Goal: Task Accomplishment & Management: Manage account settings

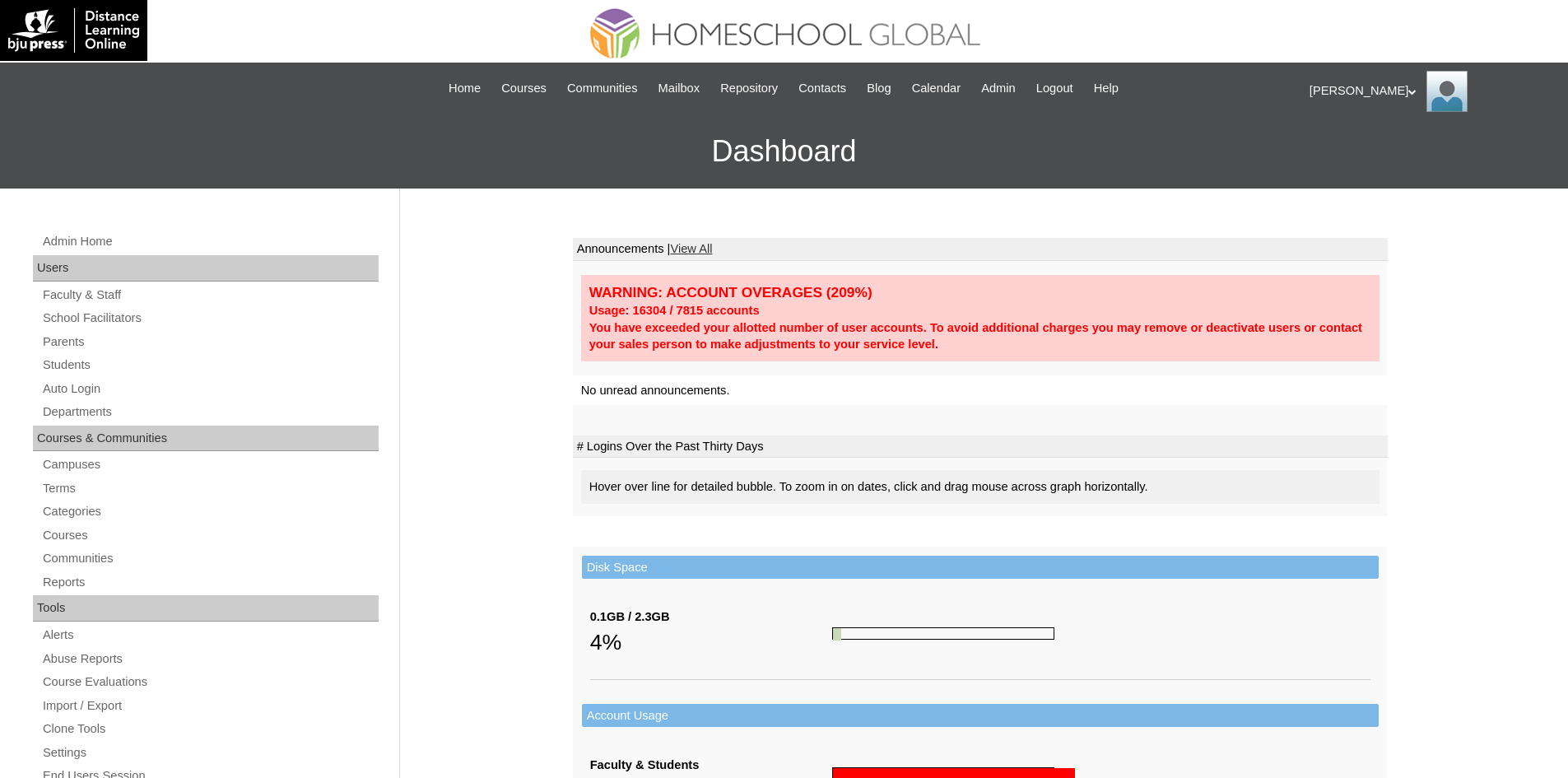
click at [80, 353] on div "Admin Home Users Faculty & Staff School Facilitators Parents Students Auto Logi…" at bounding box center [208, 762] width 367 height 1064
click at [80, 370] on link "Students" at bounding box center [210, 365] width 337 height 20
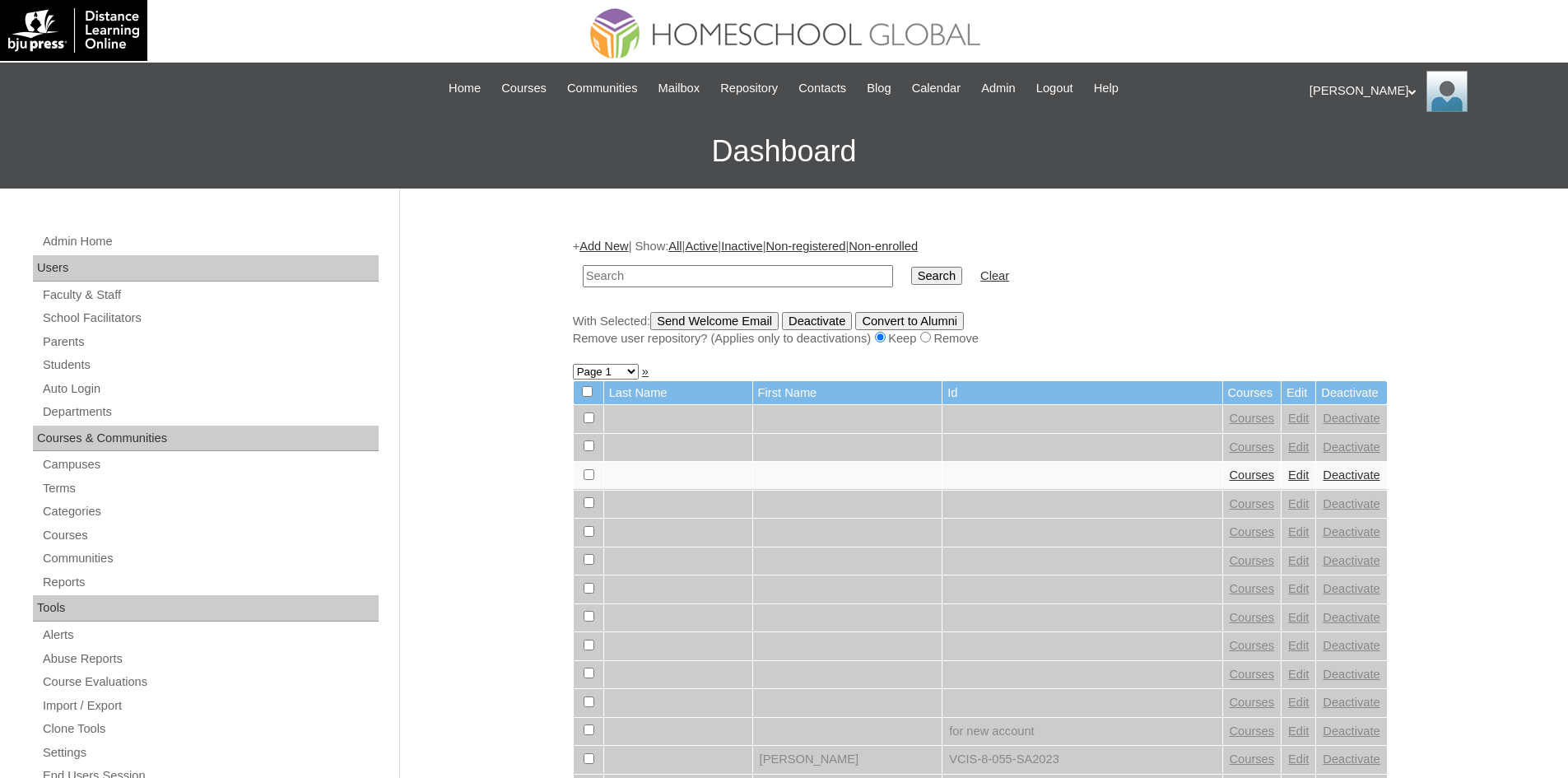
click at [708, 269] on input "text" at bounding box center [738, 276] width 311 height 22
type input "MHS0975-TECHPH2021"
click at [911, 281] on input "Search" at bounding box center [937, 276] width 51 height 18
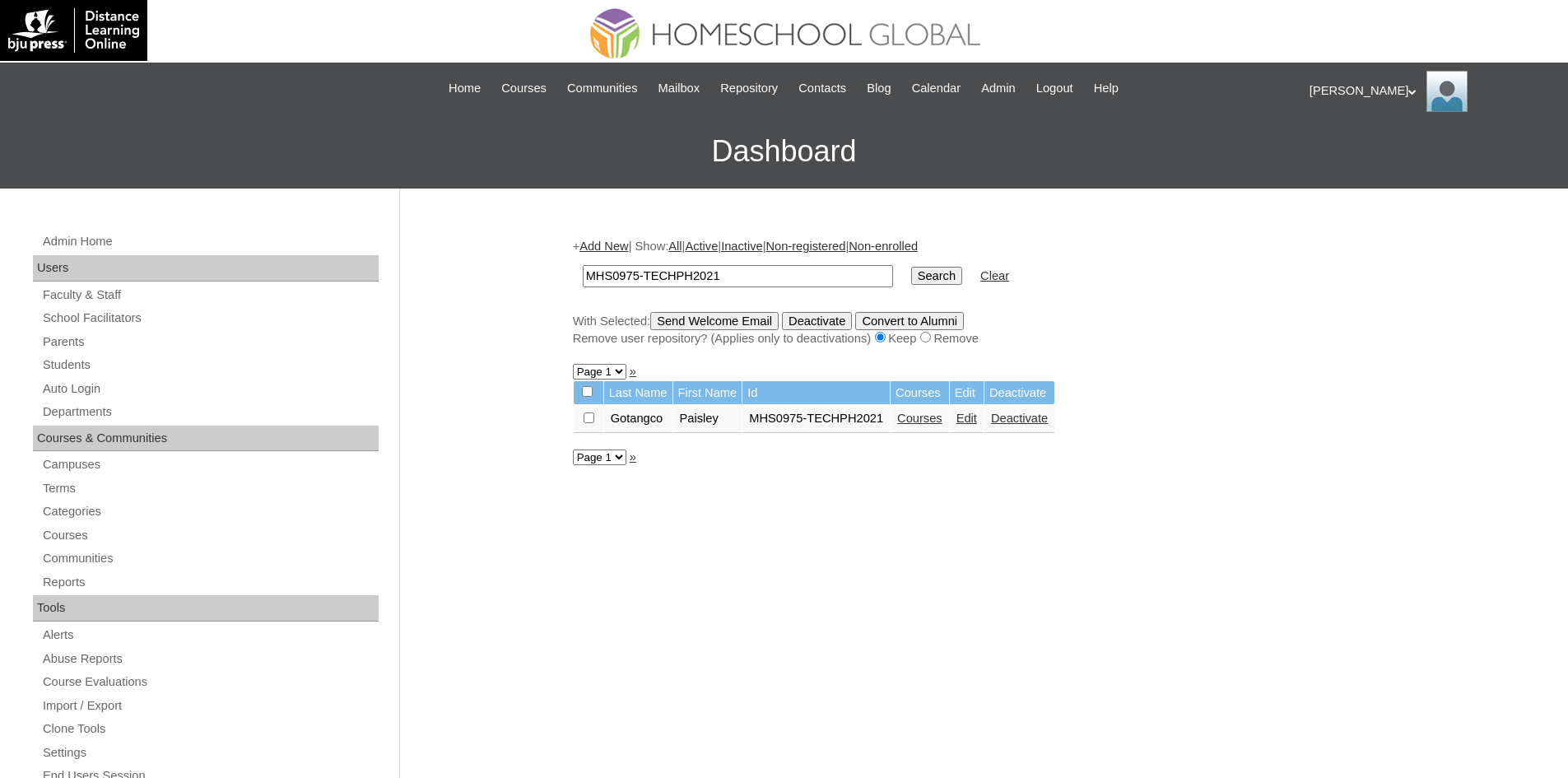
click at [966, 415] on link "Edit" at bounding box center [966, 418] width 20 height 13
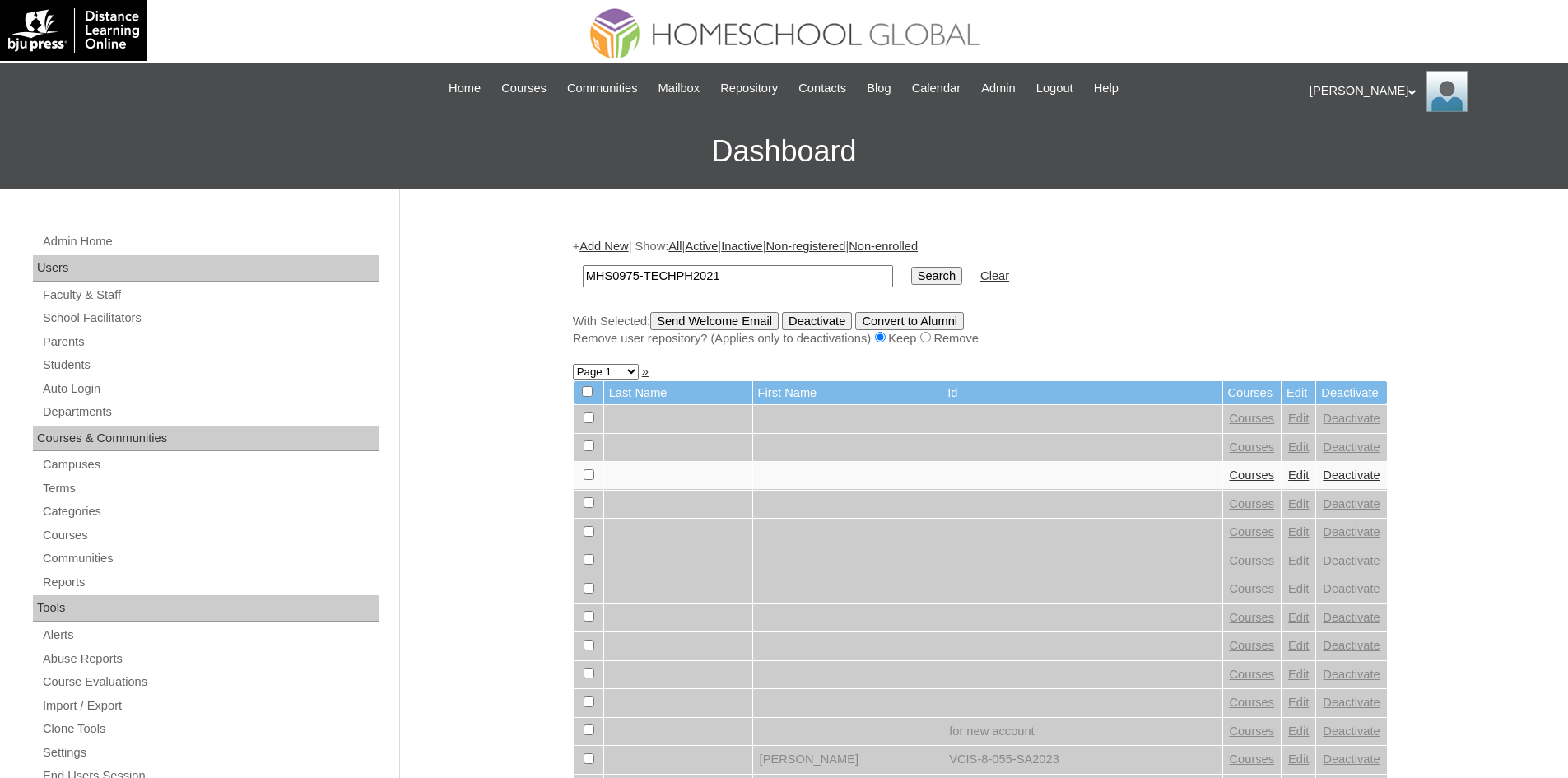
type input "MHS0975-TECHPH2021"
click at [911, 276] on input "Search" at bounding box center [937, 276] width 51 height 18
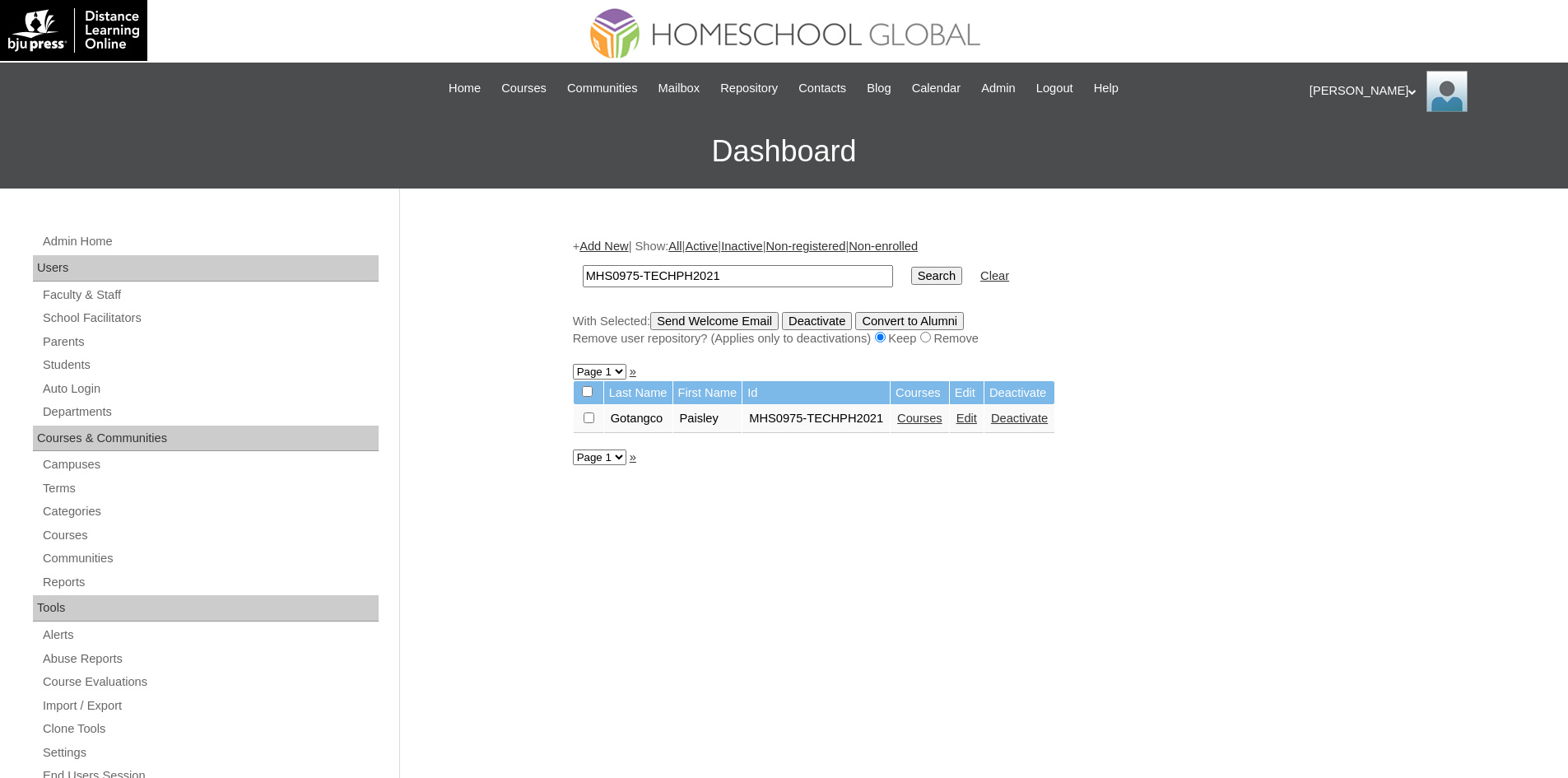
click at [915, 419] on link "Courses" at bounding box center [919, 418] width 45 height 13
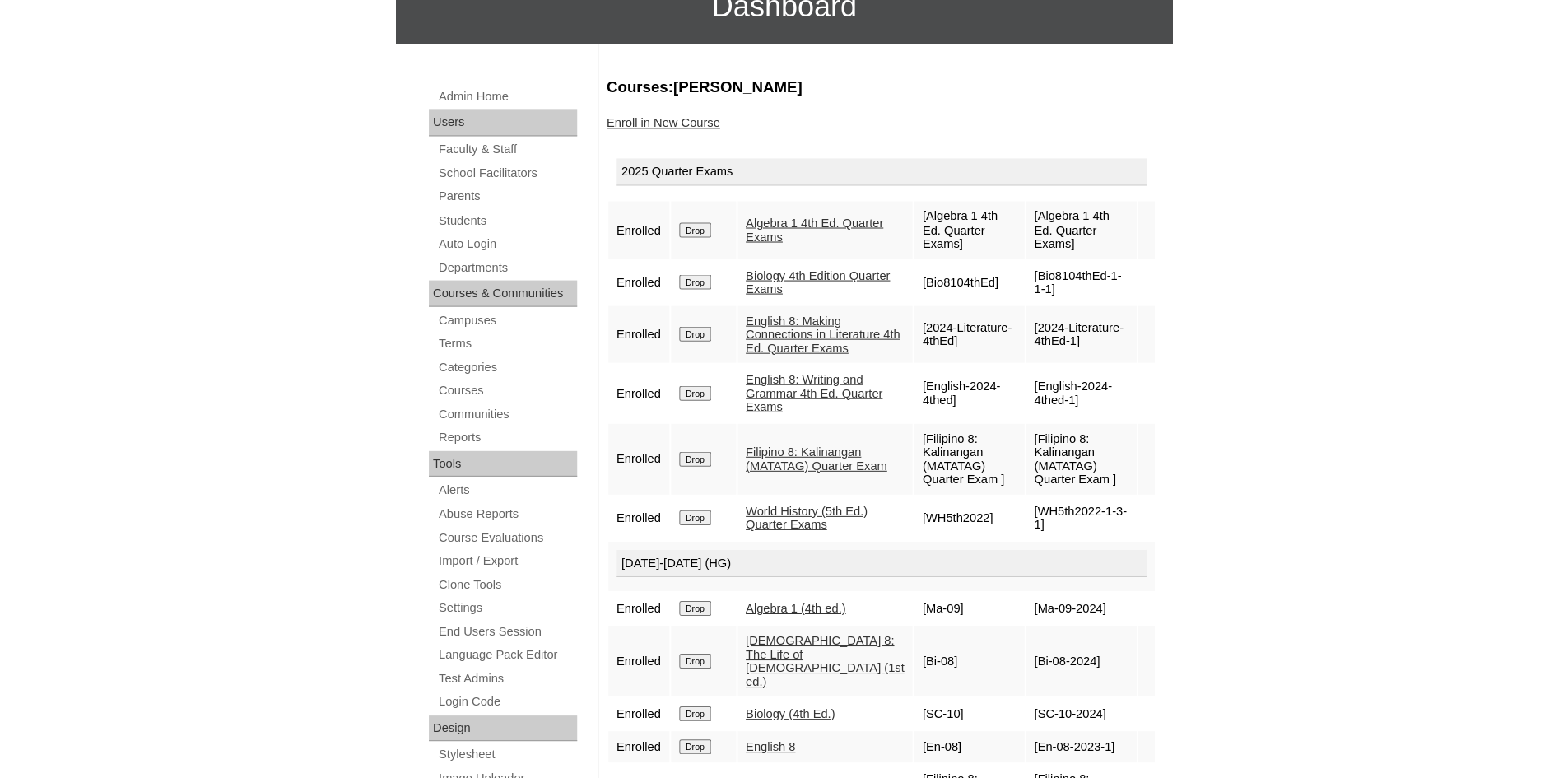
scroll to position [145, 0]
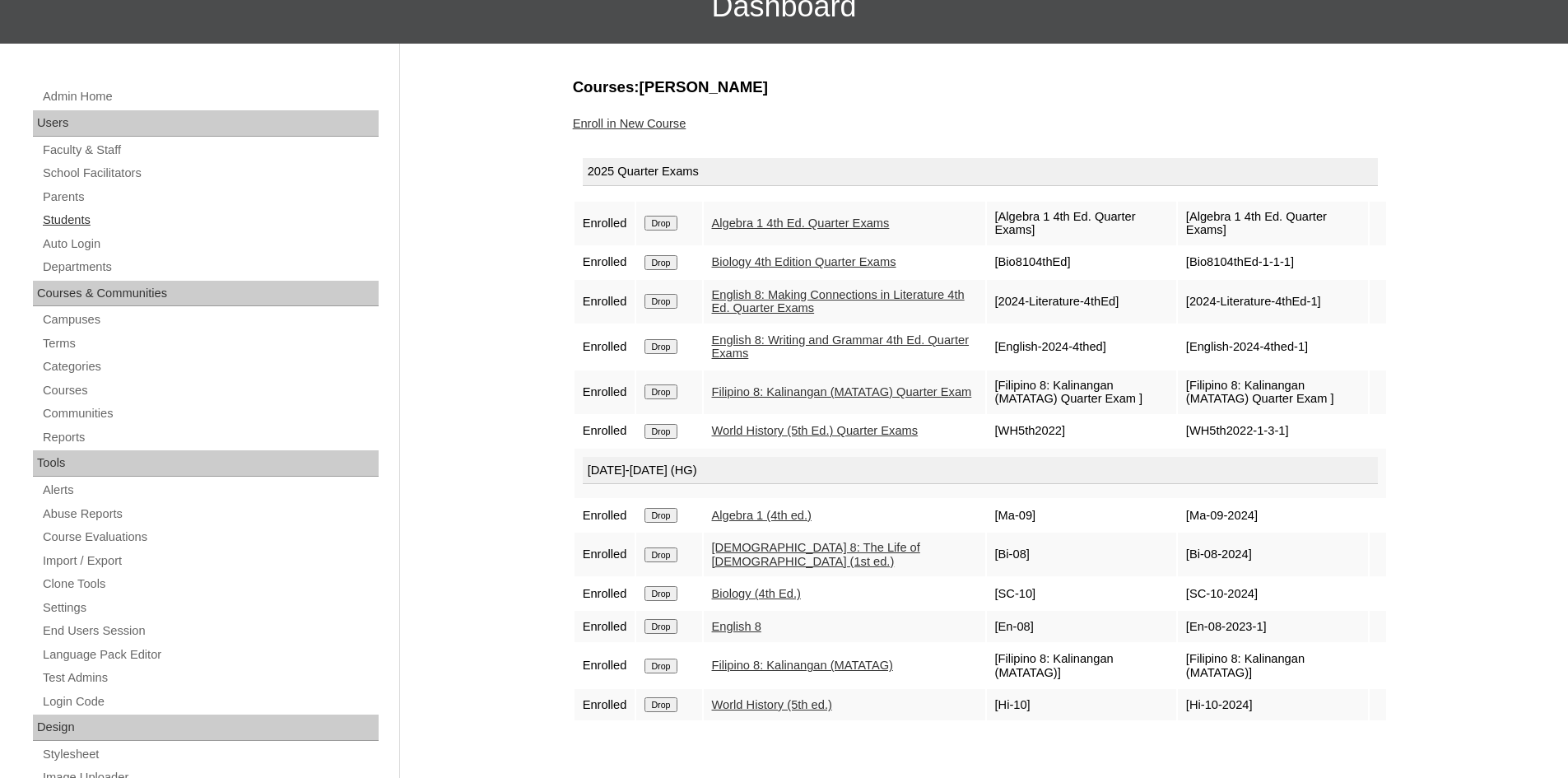
click at [60, 222] on link "Students" at bounding box center [210, 220] width 337 height 20
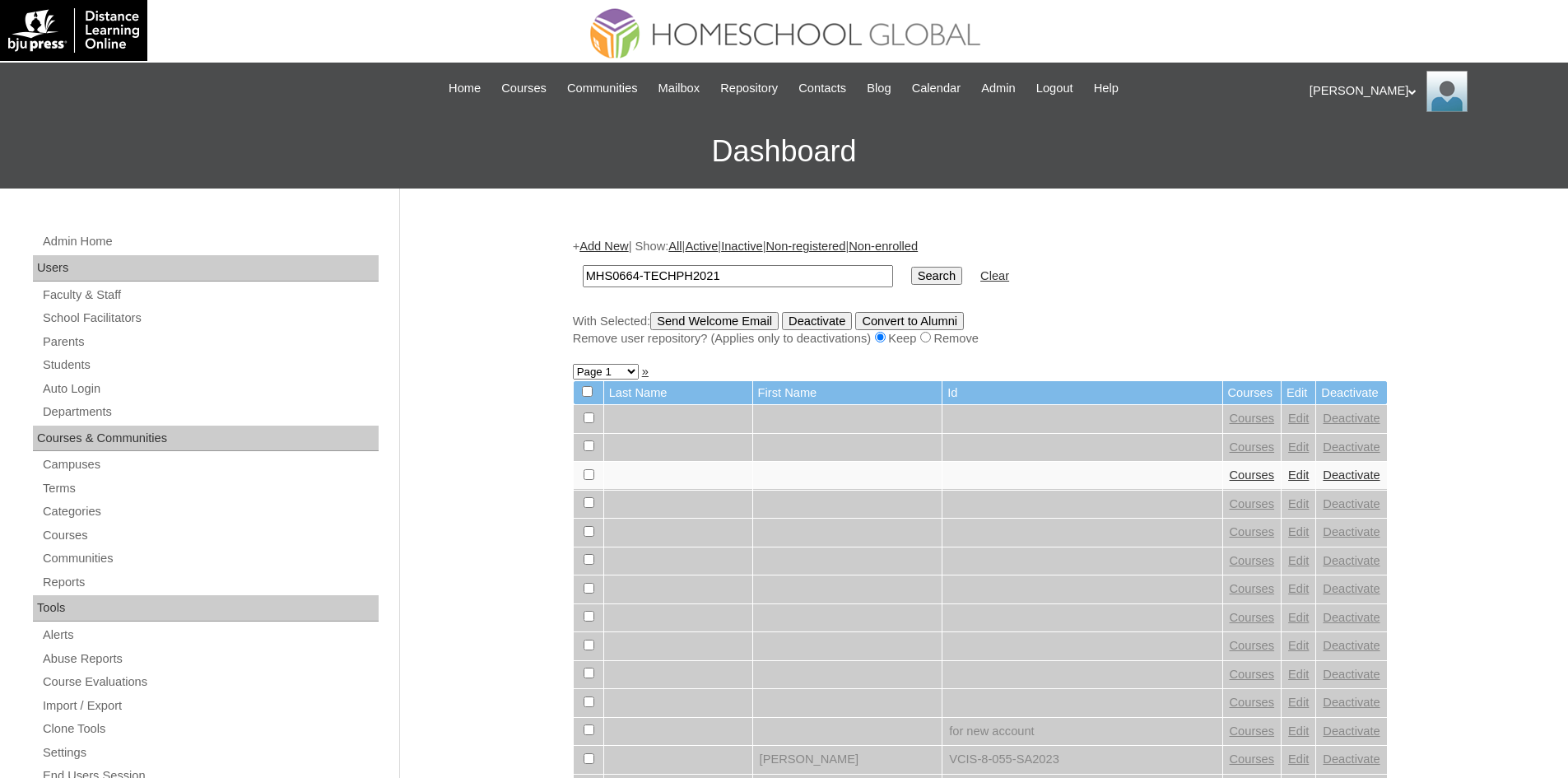
type input "MHS0664-TECHPH2021"
click at [911, 274] on input "Search" at bounding box center [937, 276] width 51 height 18
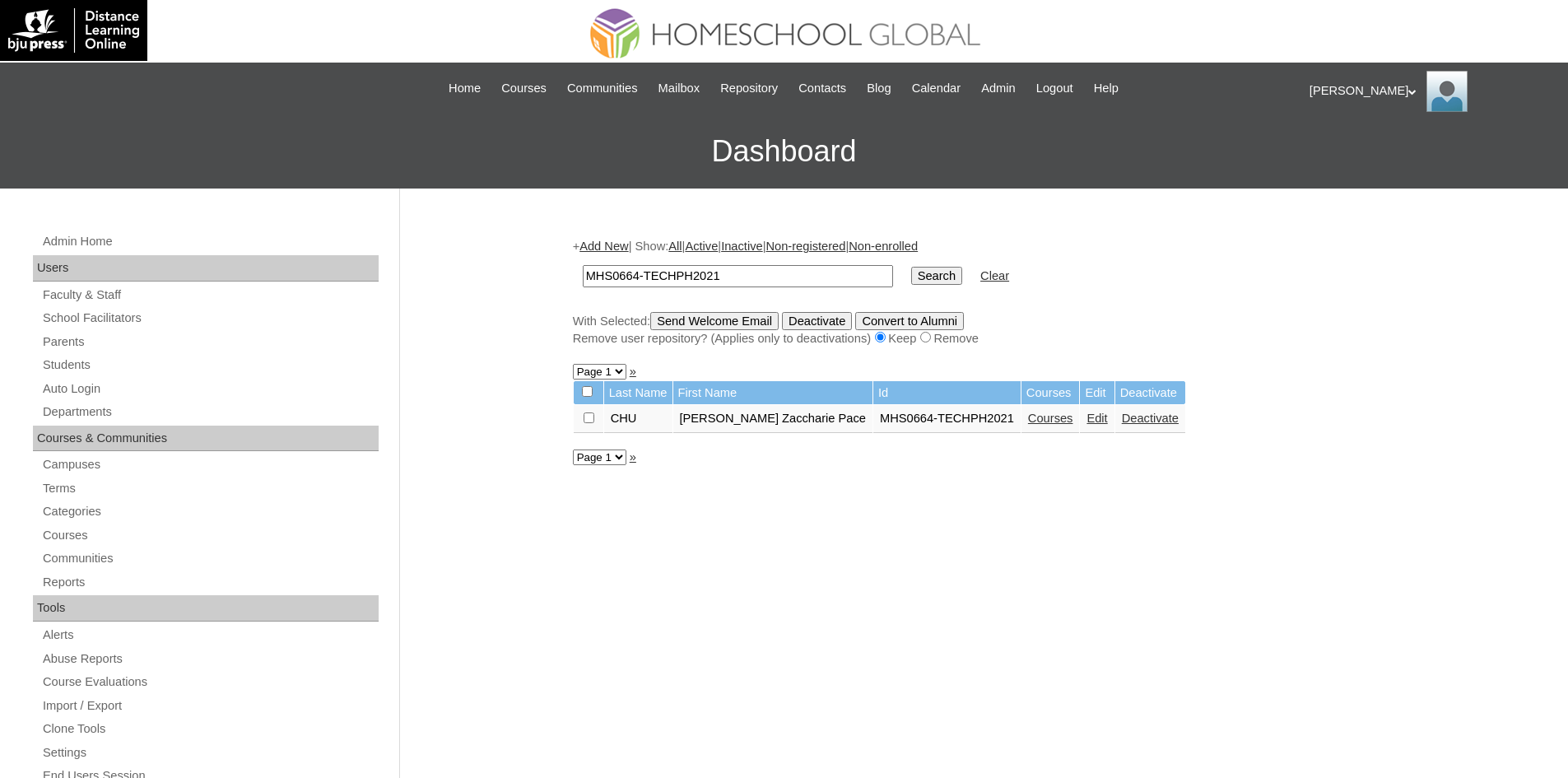
click at [1086, 420] on link "Edit" at bounding box center [1096, 418] width 20 height 13
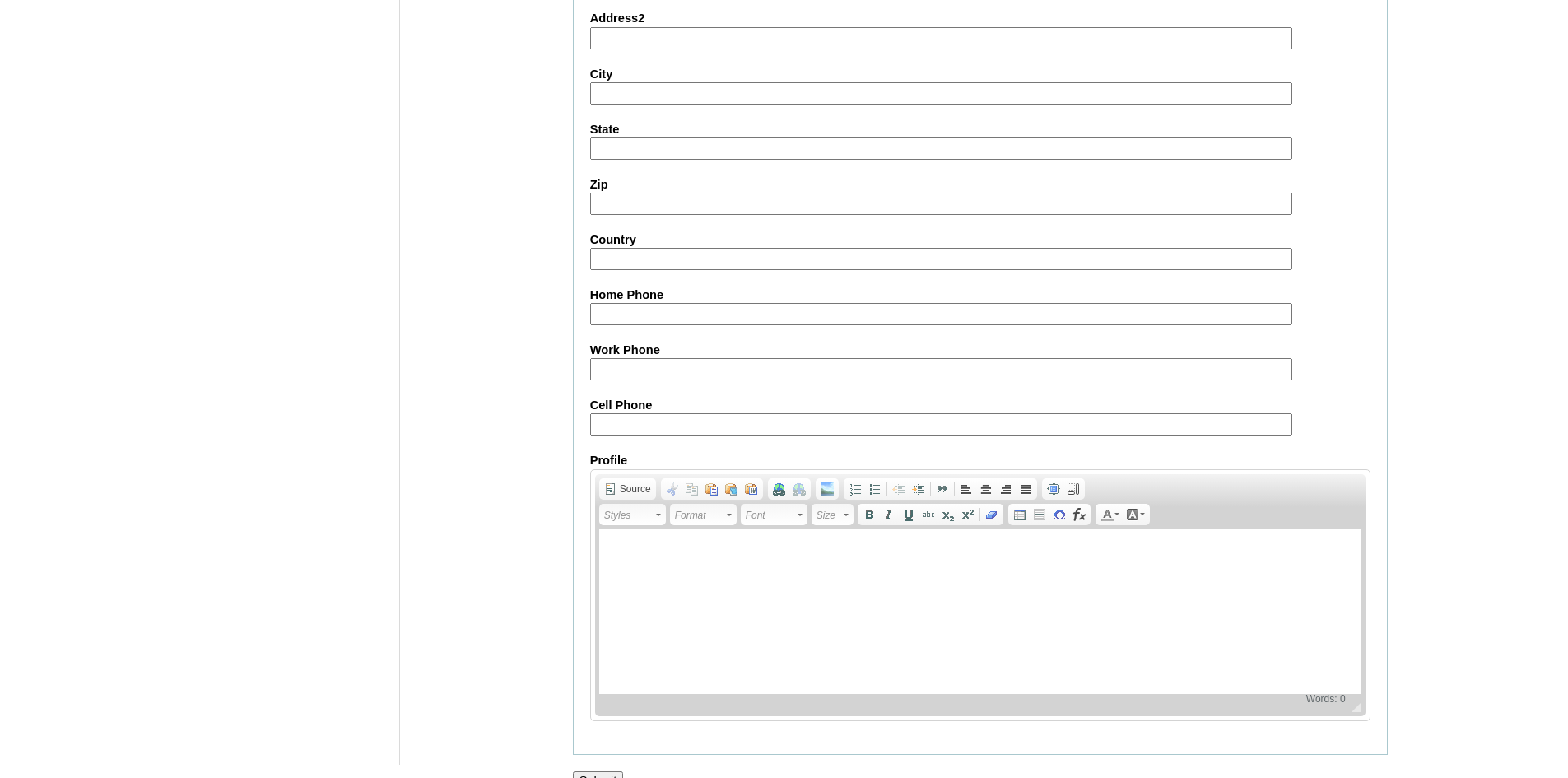
scroll to position [1730, 0]
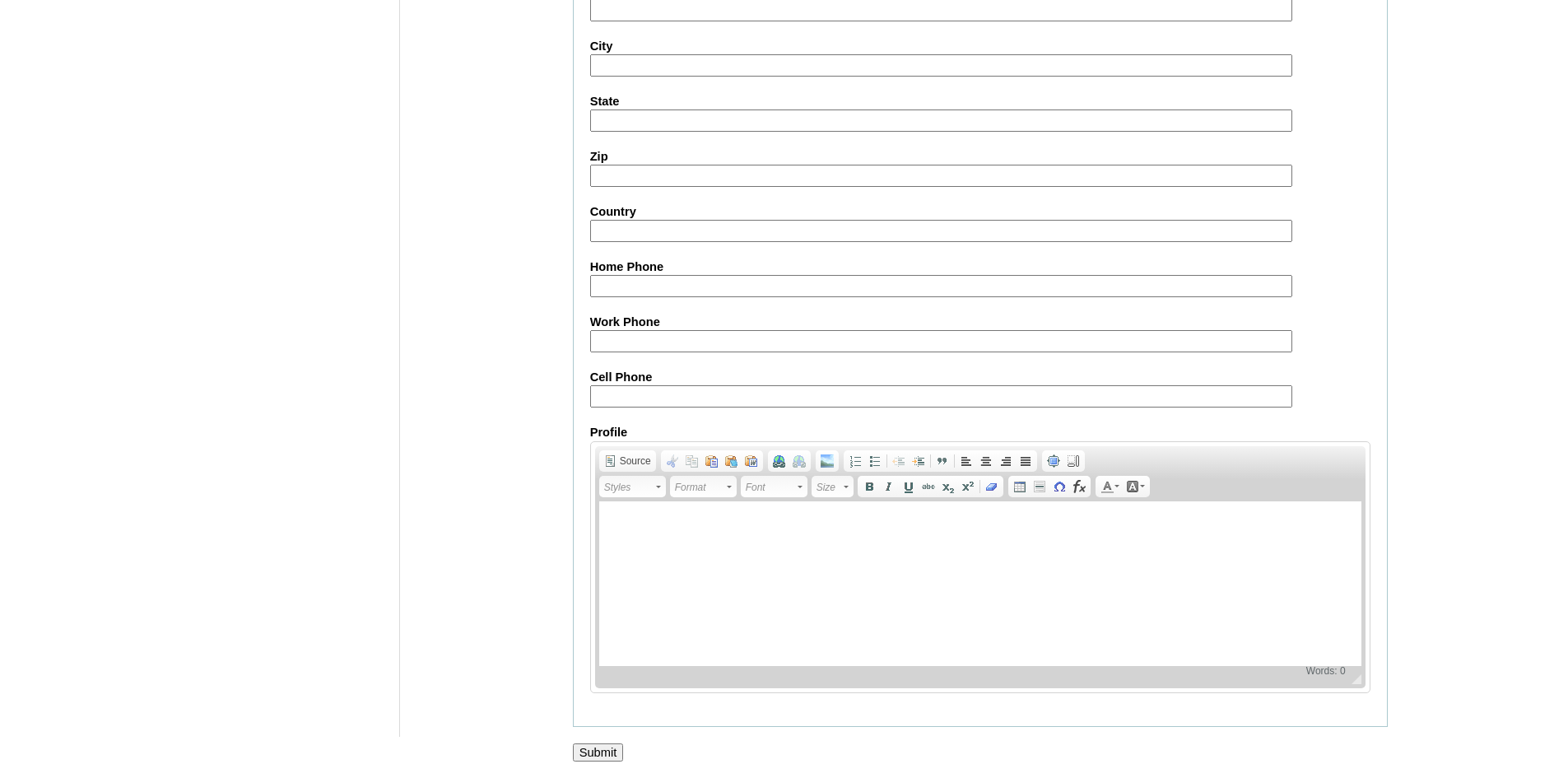
click at [619, 748] on input "Submit" at bounding box center [598, 752] width 51 height 18
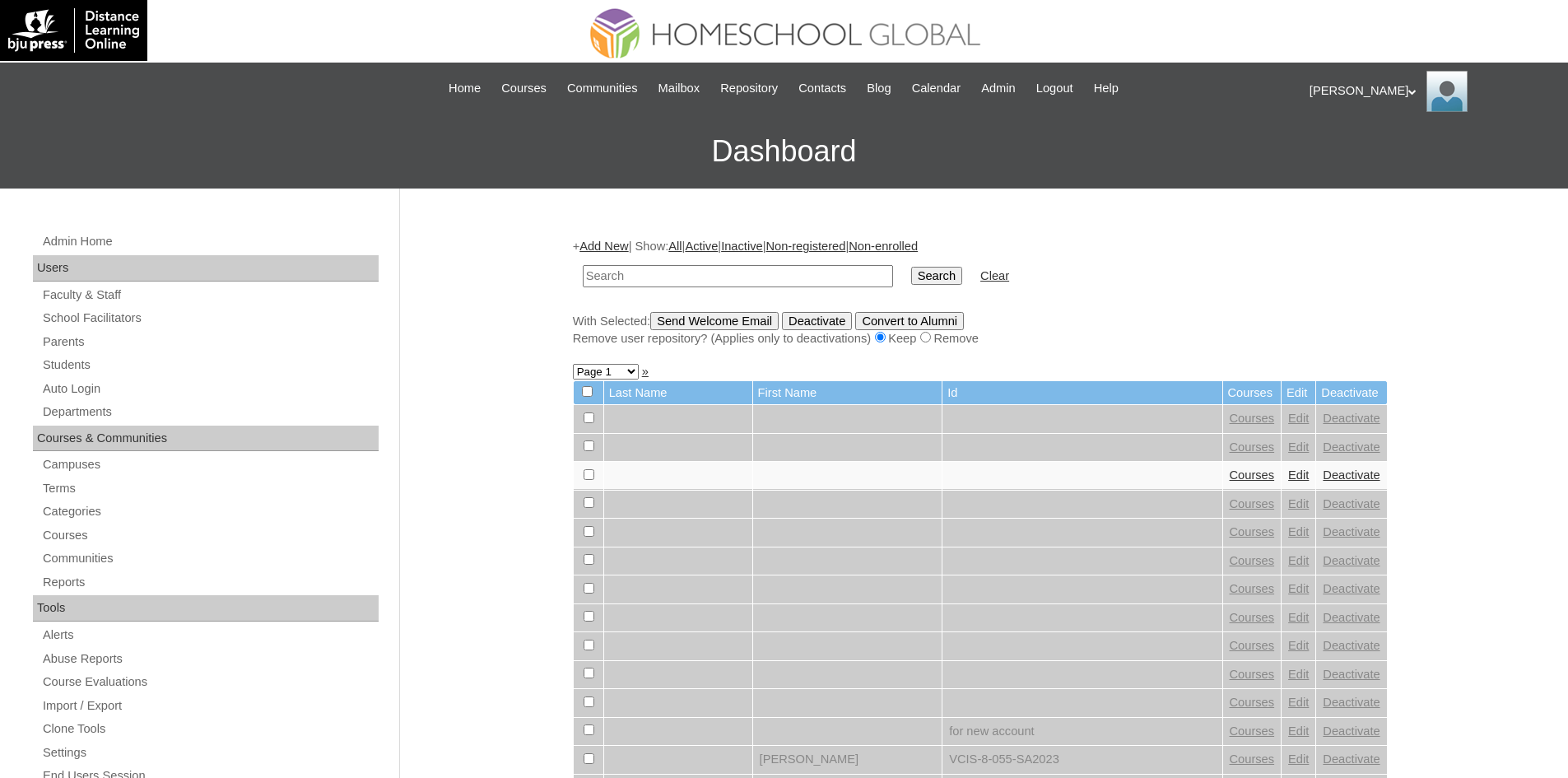
paste input "MHS0664-TECHPH2021"
type input "MHS0664-TECHPH2021"
click at [911, 285] on input "Search" at bounding box center [937, 276] width 51 height 18
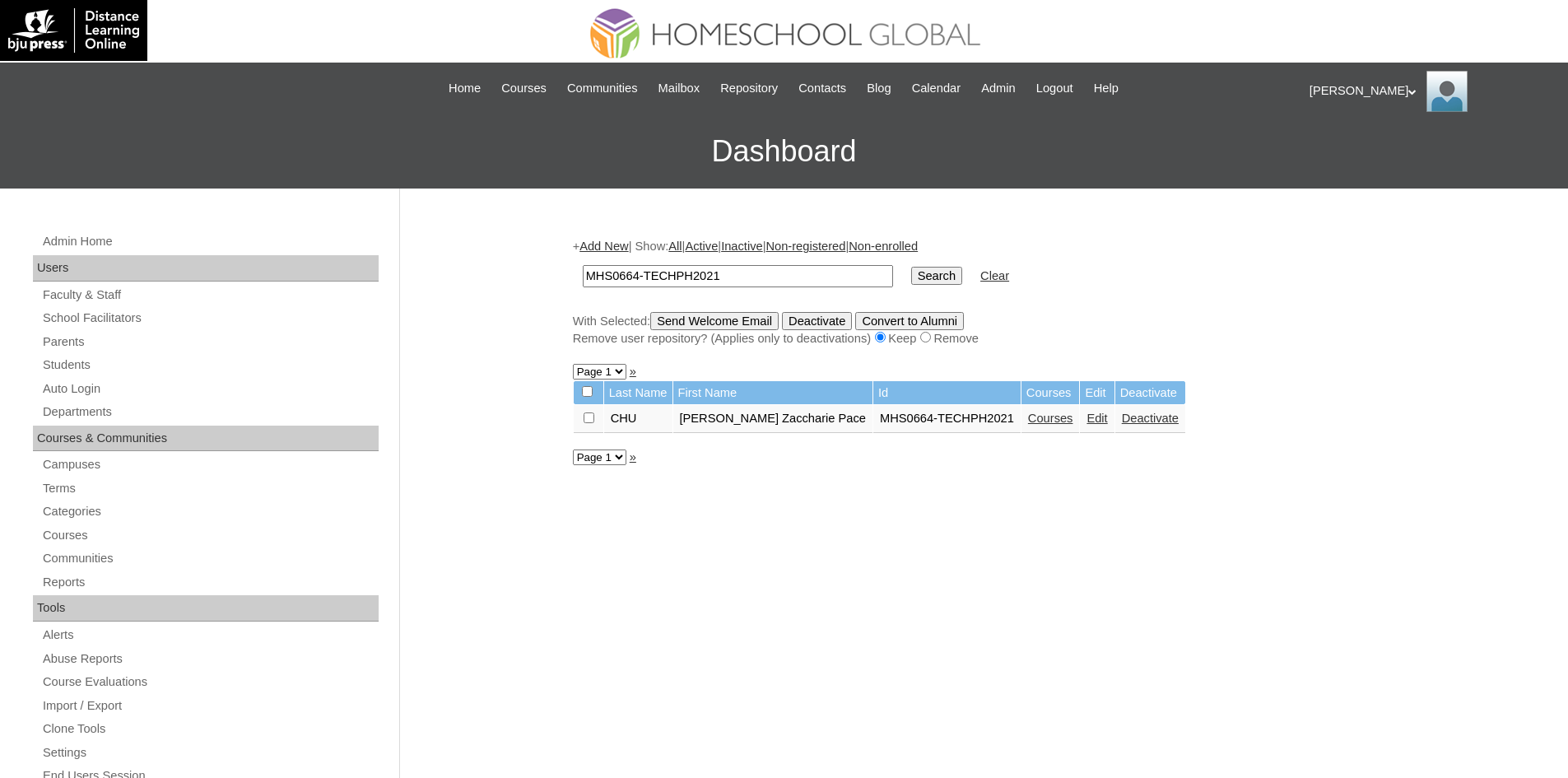
click at [1021, 411] on td "Courses" at bounding box center [1050, 419] width 59 height 28
click at [1028, 416] on link "Courses" at bounding box center [1050, 418] width 45 height 13
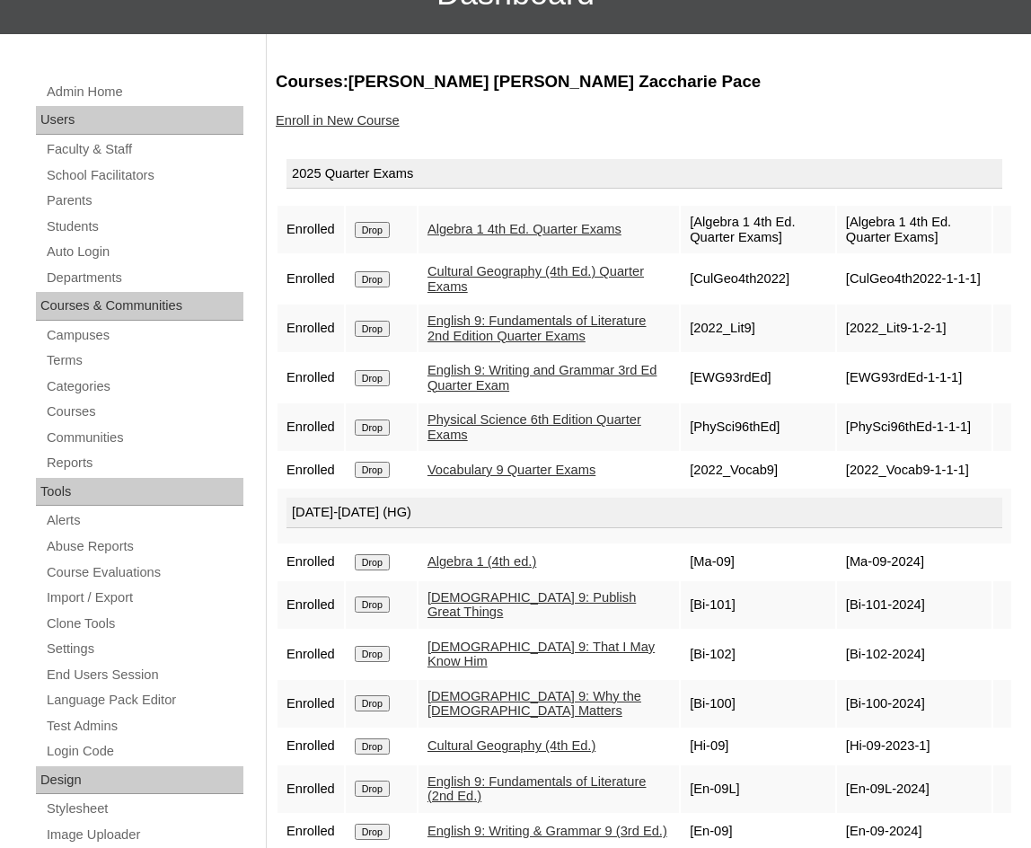
scroll to position [90, 0]
